Goal: Obtain resource: Download file/media

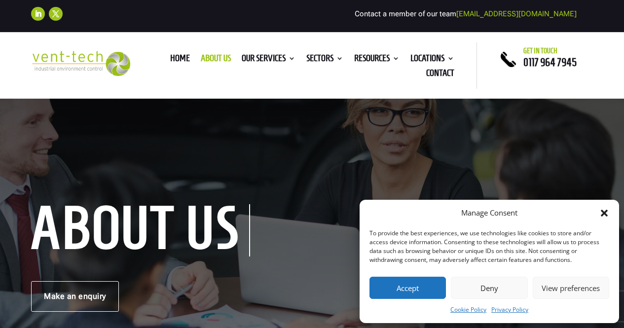
click at [416, 284] on button "Accept" at bounding box center [408, 288] width 77 height 22
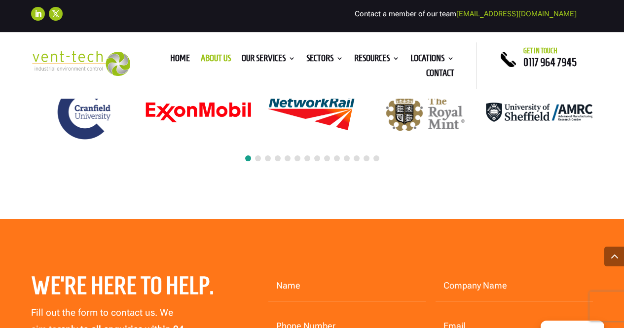
scroll to position [2645, 0]
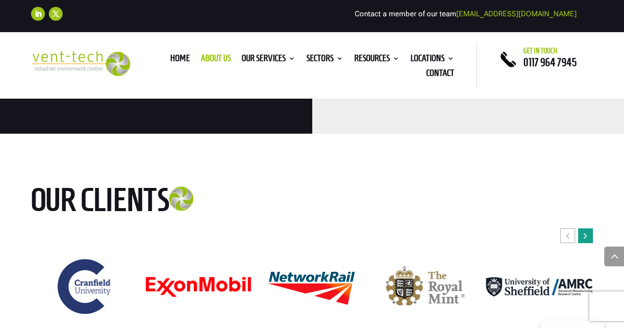
click at [587, 229] on div "Next slide" at bounding box center [586, 236] width 15 height 15
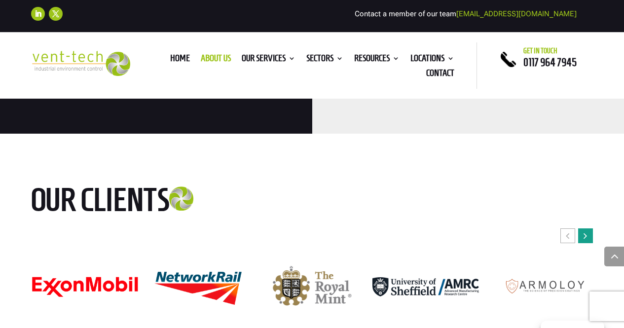
click at [587, 229] on div "Next slide" at bounding box center [586, 236] width 15 height 15
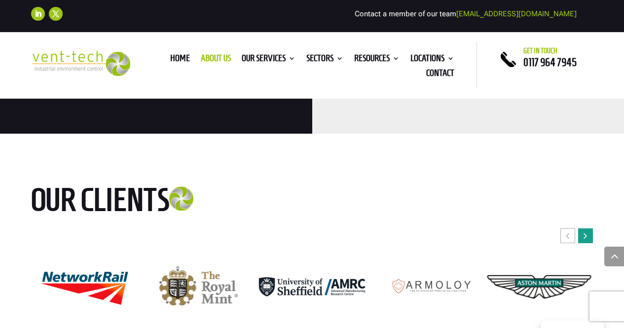
click at [587, 229] on div "Next slide" at bounding box center [586, 236] width 15 height 15
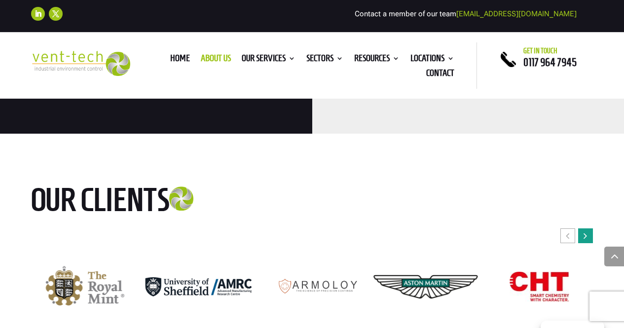
click at [587, 229] on div "Next slide" at bounding box center [586, 236] width 15 height 15
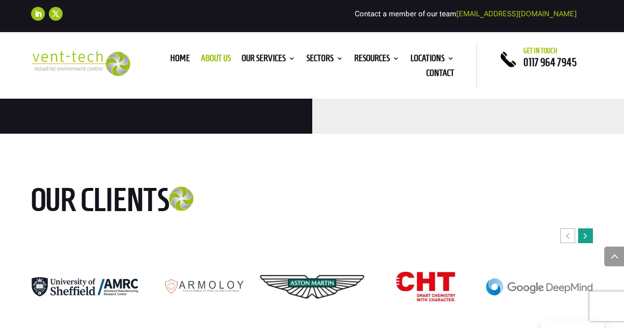
click at [587, 229] on div "Next slide" at bounding box center [586, 236] width 15 height 15
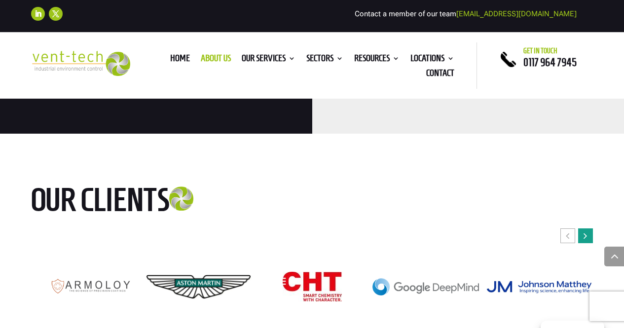
click at [587, 229] on div "Next slide" at bounding box center [586, 236] width 15 height 15
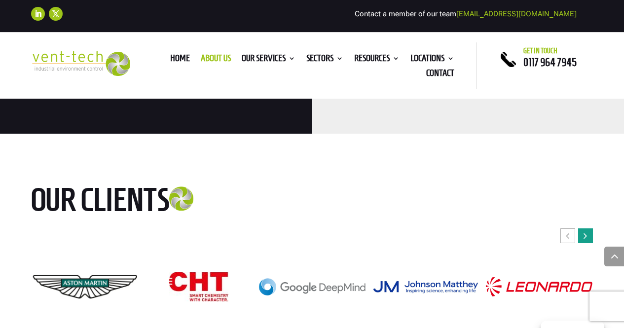
click at [587, 229] on div "Next slide" at bounding box center [586, 236] width 15 height 15
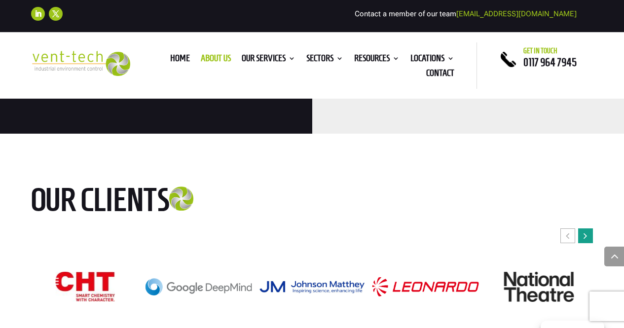
click at [587, 229] on div "Next slide" at bounding box center [586, 236] width 15 height 15
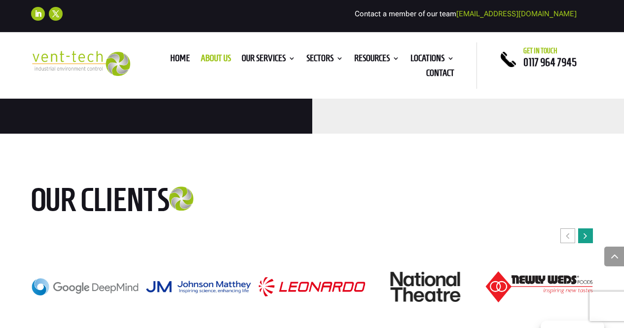
click at [587, 229] on div "Next slide" at bounding box center [586, 236] width 15 height 15
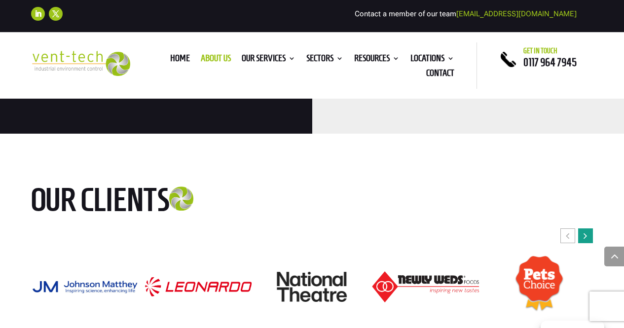
click at [587, 229] on div "Next slide" at bounding box center [586, 236] width 15 height 15
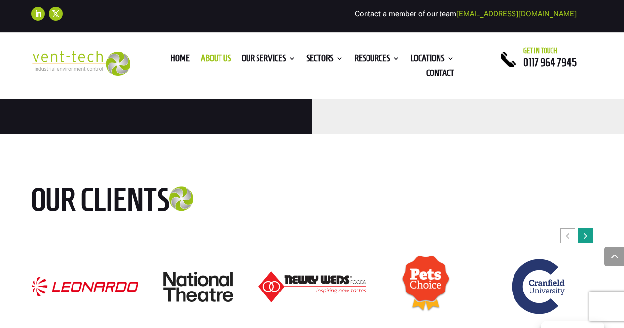
click at [587, 229] on div "Next slide" at bounding box center [586, 236] width 15 height 15
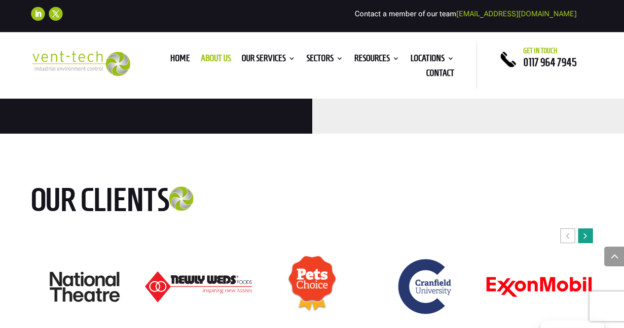
click at [587, 229] on div "Next slide" at bounding box center [586, 236] width 15 height 15
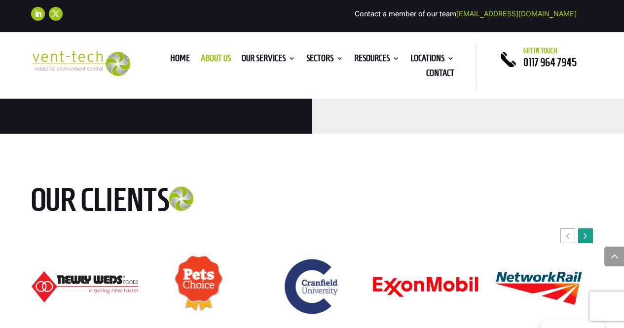
click at [587, 229] on div "Next slide" at bounding box center [586, 236] width 15 height 15
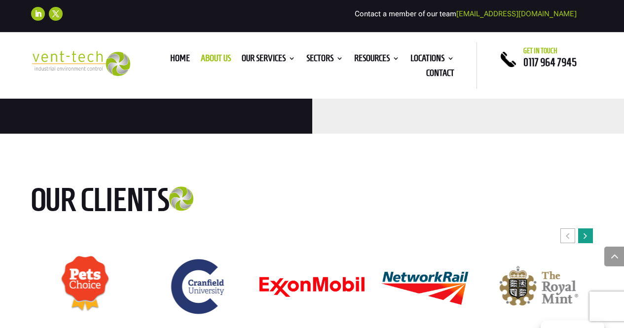
click at [587, 229] on div "Next slide" at bounding box center [586, 236] width 15 height 15
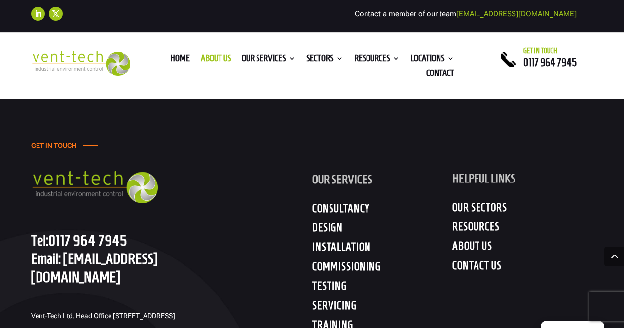
scroll to position [3300, 0]
click at [333, 241] on h4 "INSTALLATION" at bounding box center [382, 250] width 141 height 18
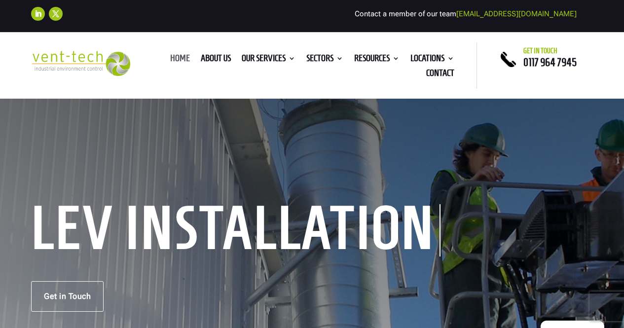
click at [182, 58] on link "Home" at bounding box center [180, 60] width 20 height 11
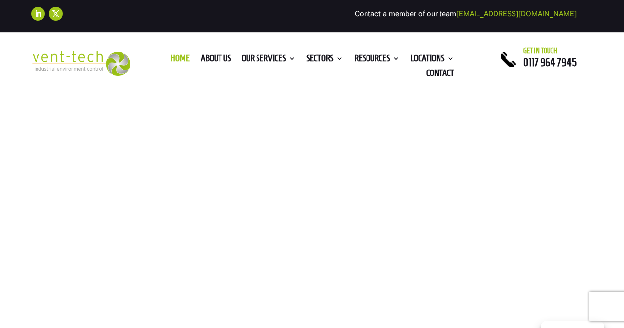
drag, startPoint x: 0, startPoint y: 0, endPoint x: 44, endPoint y: 171, distance: 177.0
click at [44, 171] on h4 "Trusted LEV Engineers" at bounding box center [71, 176] width 81 height 13
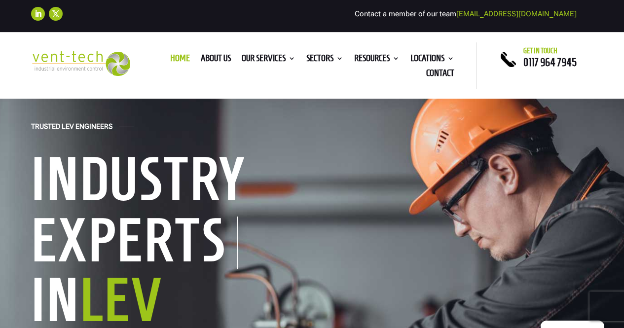
scroll to position [128, 0]
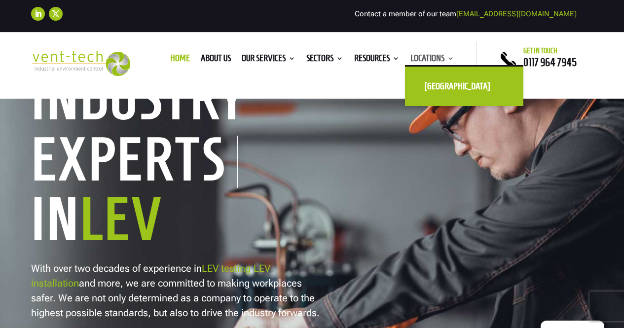
click at [432, 55] on link "Locations" at bounding box center [433, 60] width 44 height 11
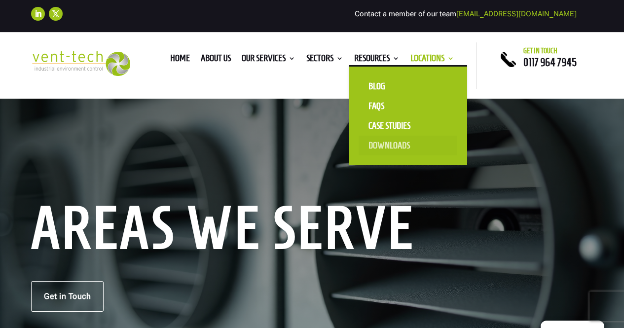
click at [382, 142] on link "Downloads" at bounding box center [408, 146] width 99 height 20
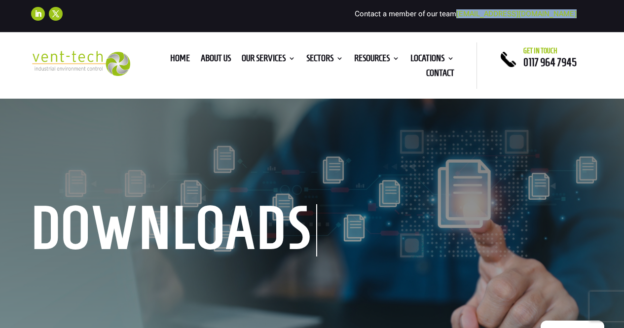
drag, startPoint x: 579, startPoint y: 15, endPoint x: 490, endPoint y: 18, distance: 88.9
click at [490, 18] on div "Follow Follow Contact a member of our team enquiries@vent-tech.co.uk" at bounding box center [312, 14] width 562 height 22
copy div "[EMAIL_ADDRESS][DOMAIN_NAME]"
drag, startPoint x: 582, startPoint y: 62, endPoint x: 524, endPoint y: 67, distance: 58.5
click at [524, 65] on p "0117 964 7945" at bounding box center [558, 62] width 69 height 5
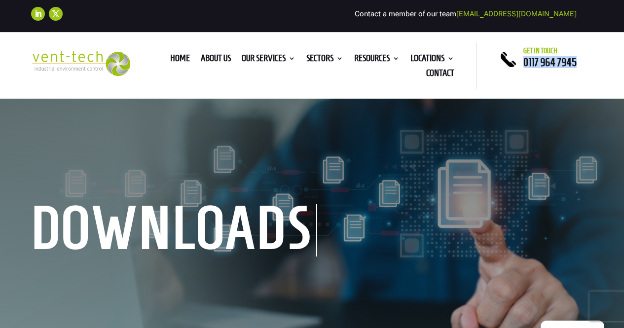
copy span "0117 964 7945"
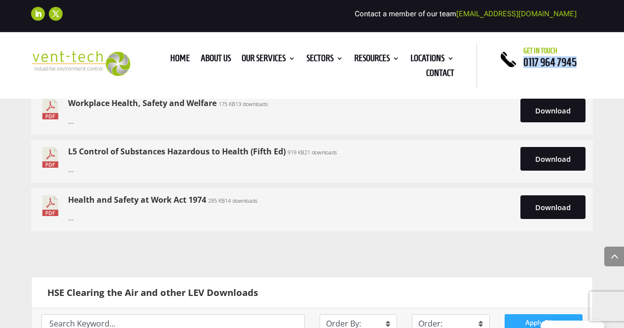
scroll to position [545, 0]
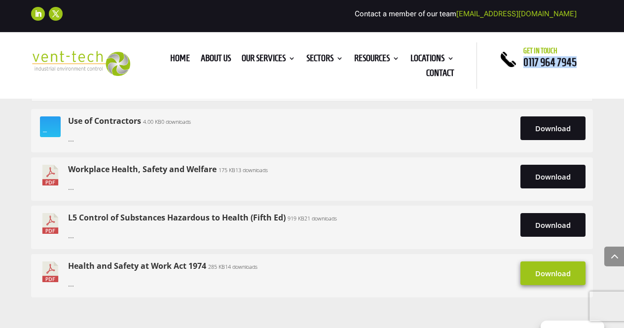
click at [546, 279] on link "Download" at bounding box center [553, 274] width 65 height 24
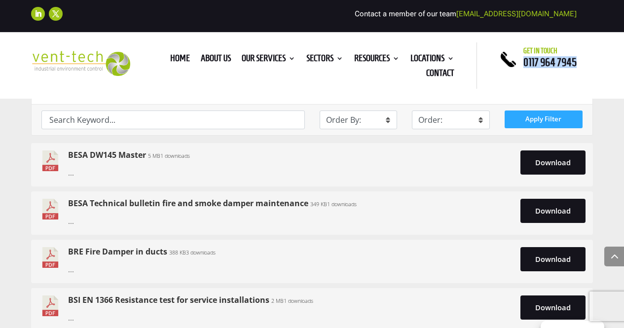
scroll to position [5347, 0]
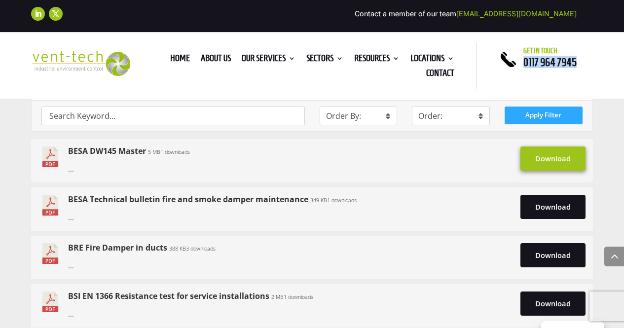
click at [566, 151] on link "Download" at bounding box center [553, 159] width 65 height 24
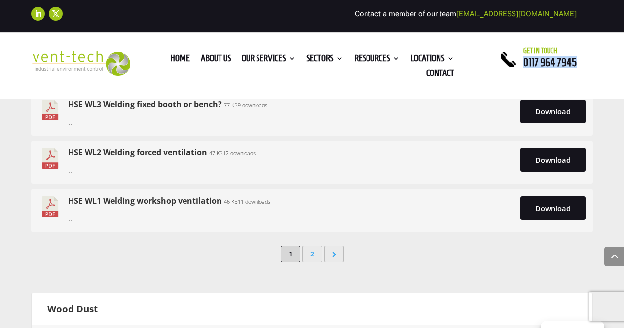
scroll to position [4500, 0]
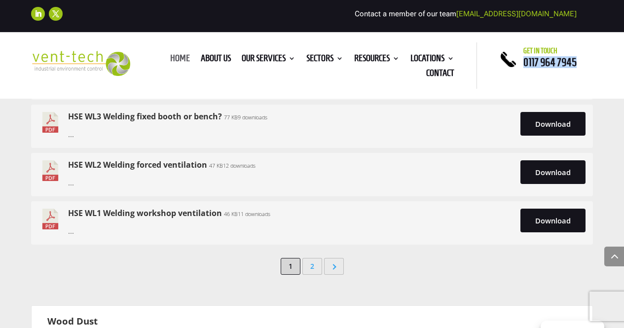
click at [174, 55] on link "Home" at bounding box center [180, 60] width 20 height 11
click at [170, 58] on link "Home" at bounding box center [180, 60] width 20 height 11
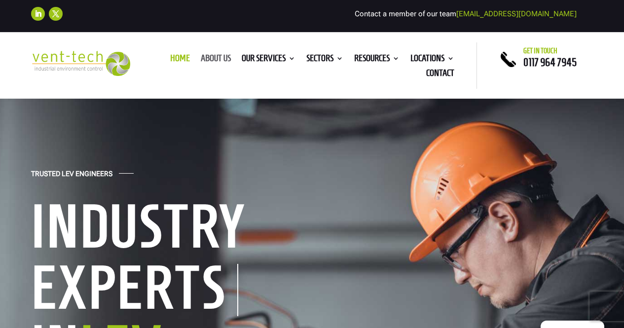
click at [215, 62] on link "About us" at bounding box center [216, 60] width 30 height 11
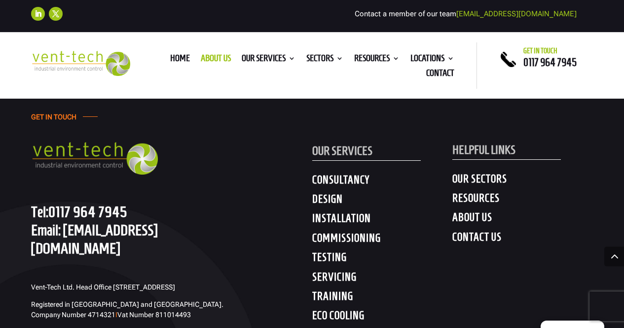
scroll to position [3332, 0]
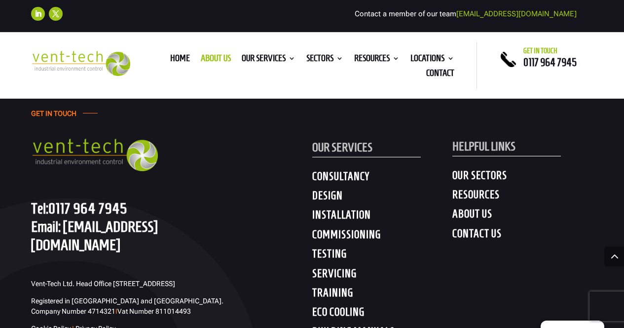
drag, startPoint x: 155, startPoint y: 229, endPoint x: 31, endPoint y: 219, distance: 124.3
click at [31, 279] on p "Vent-Tech Ltd. Head Office [STREET_ADDRESS]" at bounding box center [133, 287] width 205 height 17
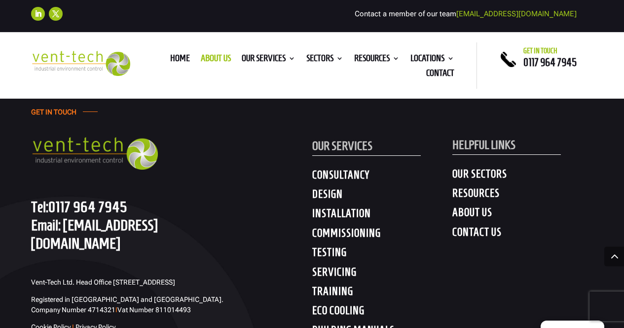
scroll to position [3333, 0]
drag, startPoint x: 94, startPoint y: 254, endPoint x: 32, endPoint y: 245, distance: 62.8
click at [32, 295] on p "Registered in [GEOGRAPHIC_DATA] and [GEOGRAPHIC_DATA]. Company Number 4714321 I…" at bounding box center [133, 309] width 205 height 28
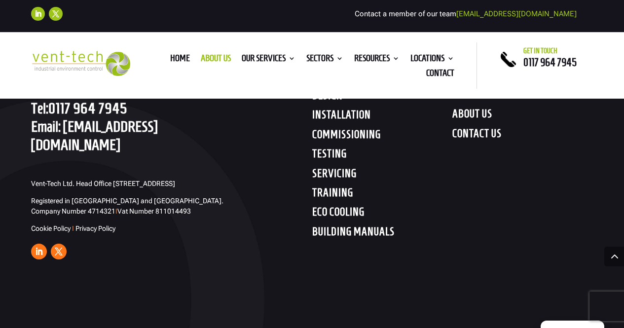
scroll to position [3386, 0]
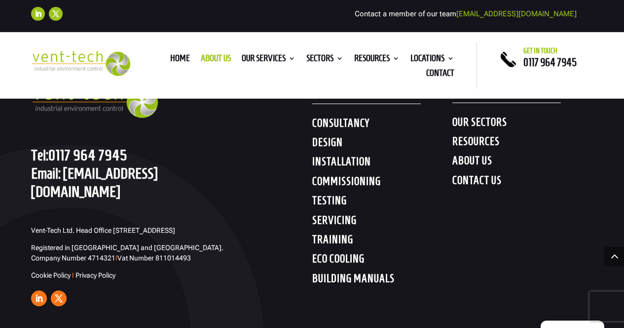
copy span "Registered in [GEOGRAPHIC_DATA] and [GEOGRAPHIC_DATA]. Company Number 4714321 I…"
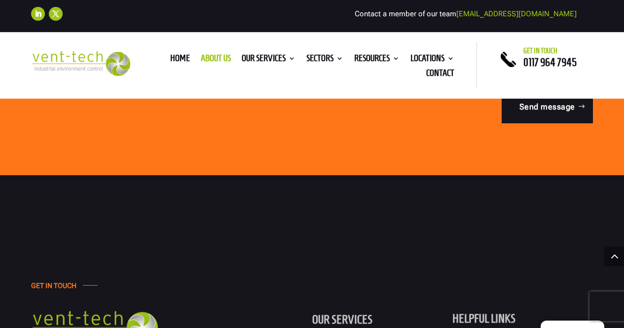
scroll to position [3153, 0]
